Goal: Information Seeking & Learning: Understand process/instructions

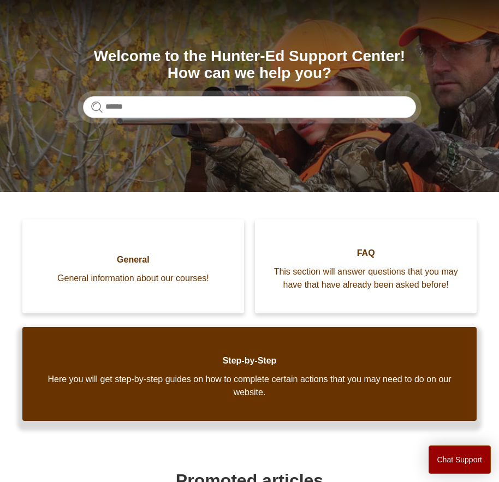
scroll to position [109, 0]
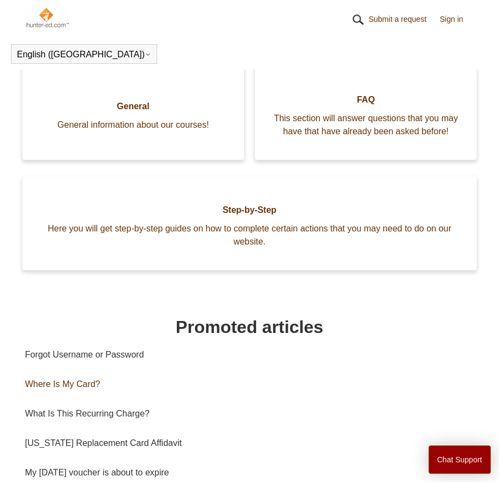
click at [93, 399] on link "Where Is My Card?" at bounding box center [250, 384] width 450 height 29
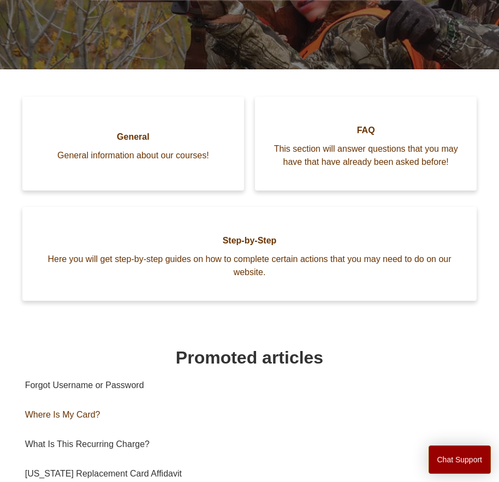
scroll to position [188, 0]
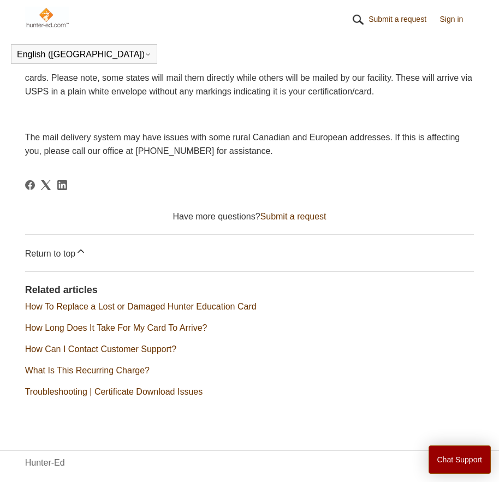
scroll to position [264, 0]
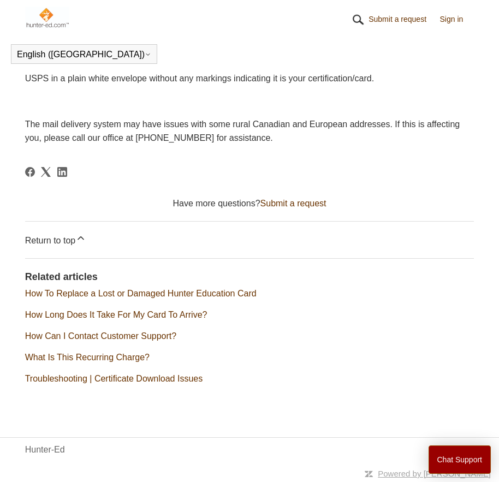
click at [153, 293] on link "How To Replace a Lost or Damaged Hunter Education Card" at bounding box center [141, 293] width 232 height 9
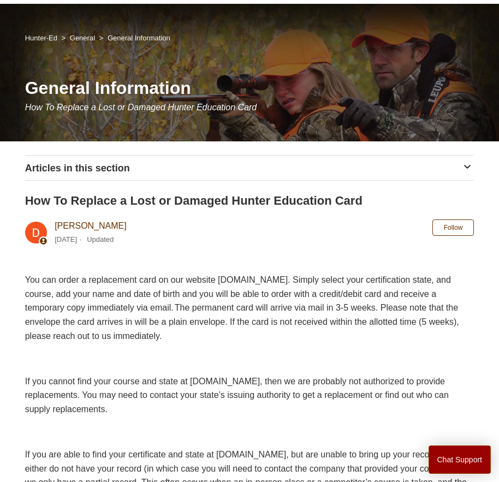
scroll to position [87, 0]
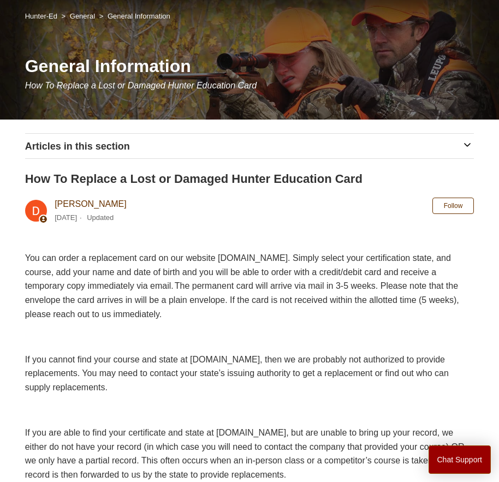
click at [60, 359] on span "If you cannot find your course and state at ILostMyCard.com, then we are probab…" at bounding box center [237, 373] width 424 height 37
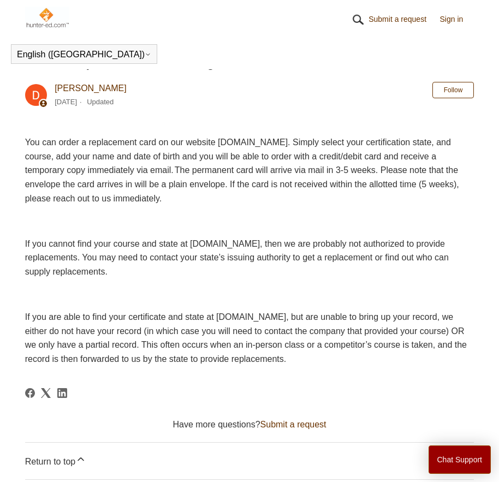
scroll to position [170, 0]
